Goal: Transaction & Acquisition: Purchase product/service

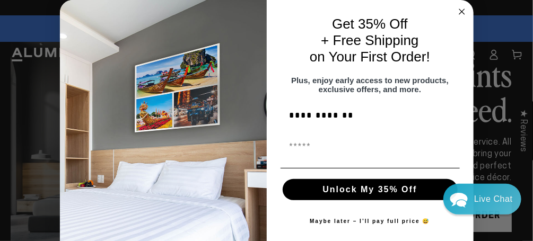
type input "**********"
click at [290, 157] on input "First Name" at bounding box center [370, 146] width 179 height 21
type input "**********"
click at [382, 199] on button "Unlock My 35% Off" at bounding box center [370, 189] width 175 height 21
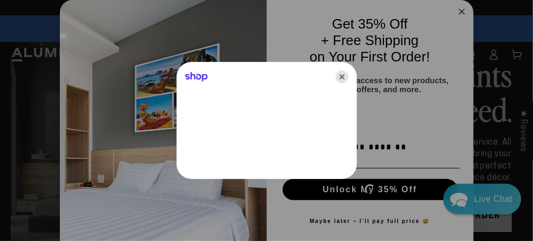
click at [342, 75] on icon "Close" at bounding box center [342, 77] width 13 height 13
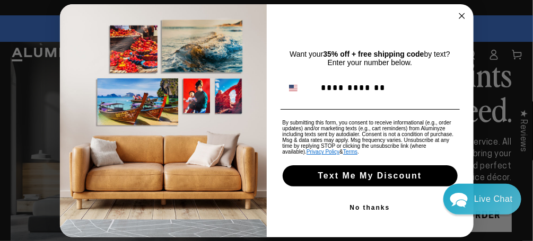
type input "**********"
click at [374, 177] on button "Text Me My Discount" at bounding box center [370, 175] width 175 height 21
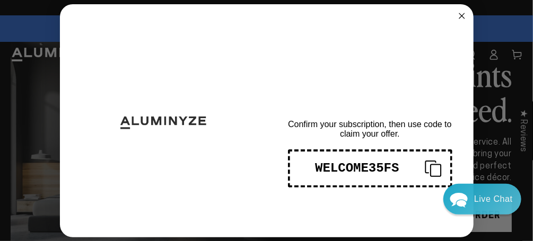
click at [462, 16] on icon "Close dialog" at bounding box center [461, 15] width 5 height 5
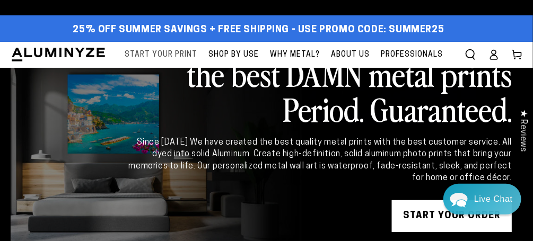
click at [169, 51] on span "Start Your Print" at bounding box center [161, 54] width 73 height 13
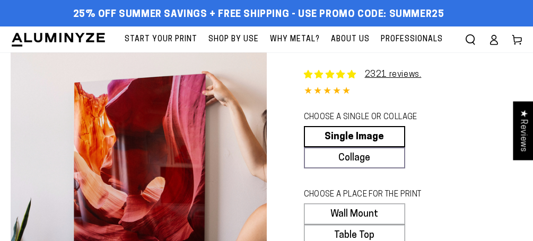
select select "**********"
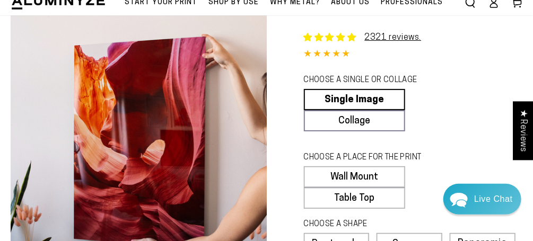
scroll to position [56, 0]
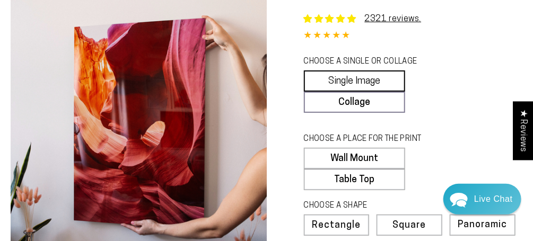
click at [357, 76] on link "Single Image" at bounding box center [355, 81] width 102 height 21
click at [373, 81] on link "Single Image" at bounding box center [355, 81] width 102 height 21
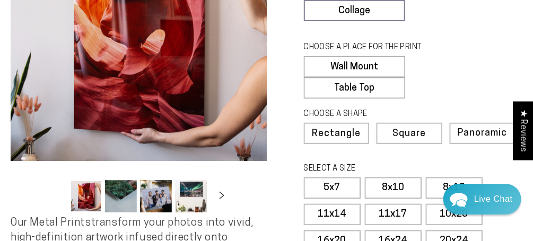
scroll to position [168, 0]
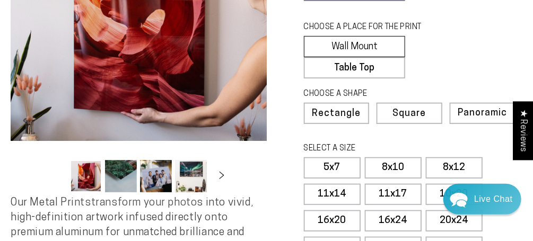
click at [371, 46] on label "Wall Mount" at bounding box center [355, 46] width 102 height 21
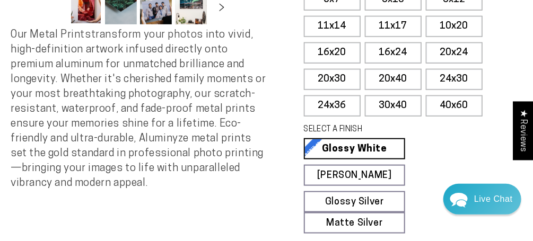
scroll to position [280, 0]
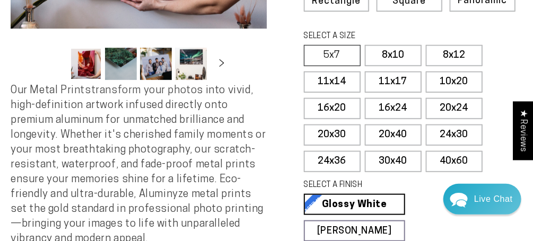
click at [345, 54] on label "5x7" at bounding box center [332, 55] width 57 height 21
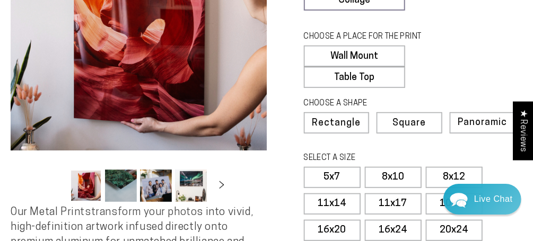
scroll to position [168, 0]
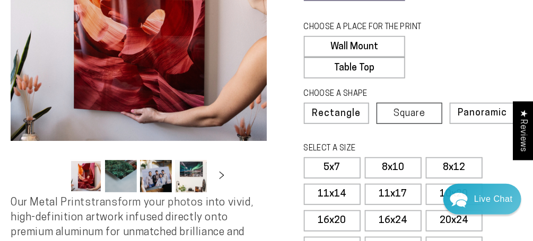
click at [396, 110] on span "Square" at bounding box center [410, 114] width 32 height 10
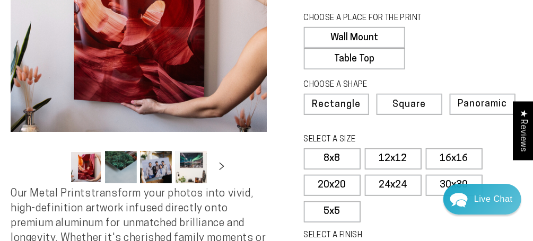
scroll to position [224, 0]
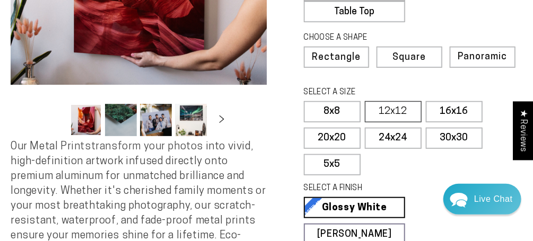
click at [408, 111] on label "12x12" at bounding box center [393, 111] width 57 height 21
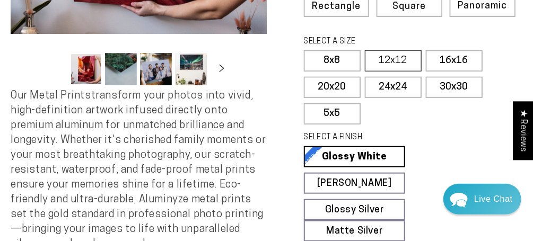
scroll to position [280, 0]
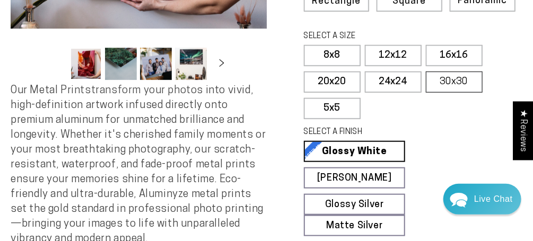
click at [442, 81] on label "30x30" at bounding box center [454, 82] width 57 height 21
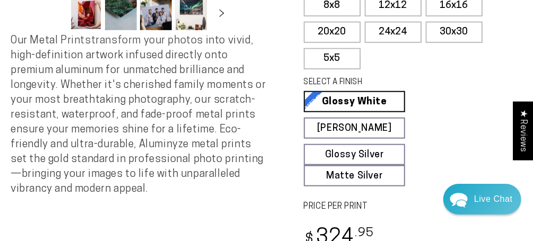
scroll to position [286, 0]
